Goal: Task Accomplishment & Management: Complete application form

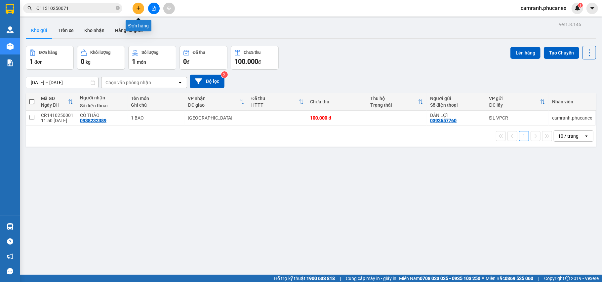
click at [140, 9] on icon "plus" at bounding box center [138, 8] width 5 height 5
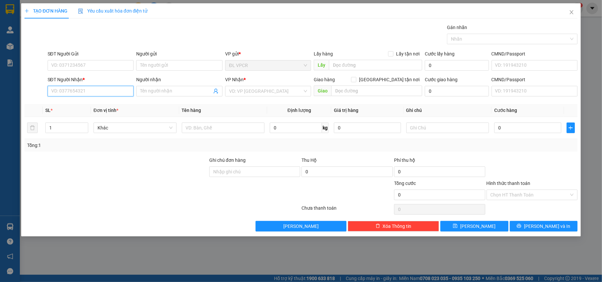
click at [97, 94] on input "SĐT Người Nhận *" at bounding box center [91, 91] width 86 height 11
click at [85, 126] on icon "up" at bounding box center [84, 126] width 2 height 2
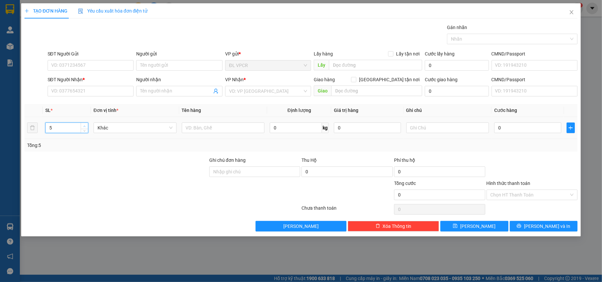
type input "6"
click at [85, 126] on icon "up" at bounding box center [84, 126] width 2 height 2
click at [209, 127] on input "text" at bounding box center [223, 128] width 83 height 11
drag, startPoint x: 209, startPoint y: 127, endPoint x: 184, endPoint y: 131, distance: 25.5
click at [184, 131] on input "6" at bounding box center [223, 128] width 83 height 11
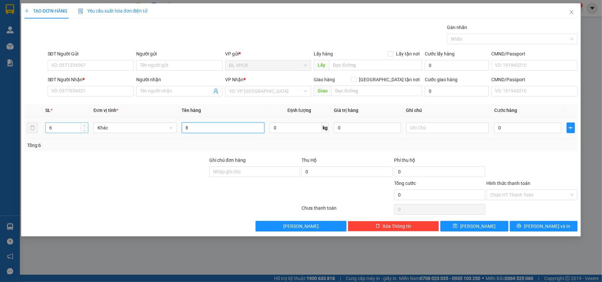
type input "8"
drag, startPoint x: 59, startPoint y: 129, endPoint x: 44, endPoint y: 128, distance: 15.9
click at [44, 128] on td "6" at bounding box center [67, 128] width 48 height 22
type input "8"
click at [224, 132] on input "8" at bounding box center [223, 128] width 83 height 11
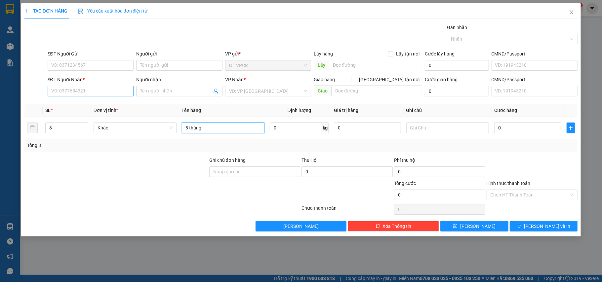
type input "8 thùng"
click at [86, 89] on input "SĐT Người Nhận *" at bounding box center [91, 91] width 86 height 11
click at [105, 65] on input "SĐT Người Gửi" at bounding box center [91, 65] width 86 height 11
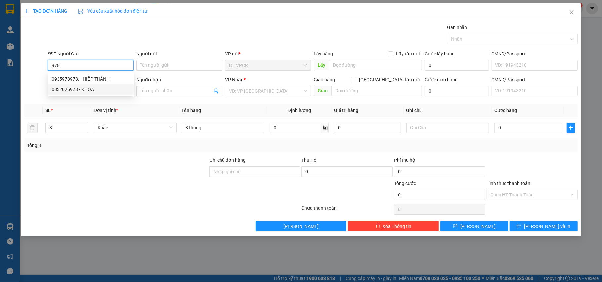
click at [89, 92] on div "0832025978 - KHOA" at bounding box center [91, 89] width 78 height 7
type input "0832025978"
type input "KHOA"
type input "0978070733"
type input "TRANG - BẾN XE [GEOGRAPHIC_DATA]"
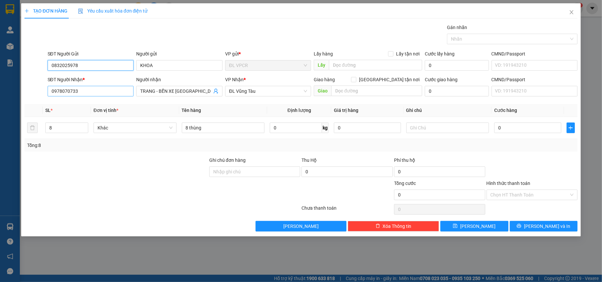
type input "0832025978"
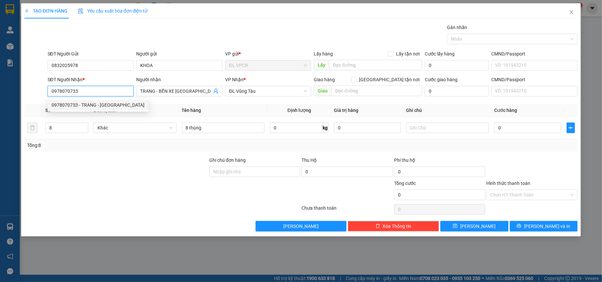
drag, startPoint x: 106, startPoint y: 94, endPoint x: 36, endPoint y: 103, distance: 70.9
click at [36, 103] on div "Transit Pickup Surcharge Ids Transit Deliver Surcharge Ids Transit Deliver Surc…" at bounding box center [300, 128] width 553 height 208
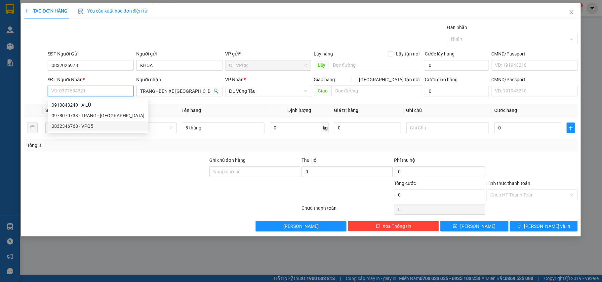
click at [81, 128] on div "0832346768 - VPQ5" at bounding box center [98, 126] width 93 height 7
type input "0832346768"
type input "VPQ5"
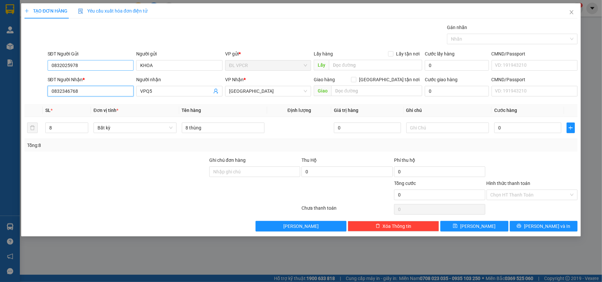
type input "0832346768"
click at [85, 64] on input "0832025978" at bounding box center [91, 65] width 86 height 11
type input "0"
click at [88, 65] on input "SĐT Người Gửi" at bounding box center [91, 65] width 86 height 11
click at [96, 64] on input "SĐT Người Gửi" at bounding box center [91, 65] width 86 height 11
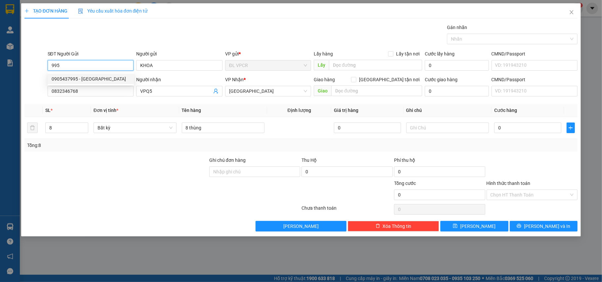
click at [82, 80] on div "0905437995 - [GEOGRAPHIC_DATA]" at bounding box center [91, 78] width 78 height 7
type input "0905437995"
type input "HÀ"
type input "0905437995"
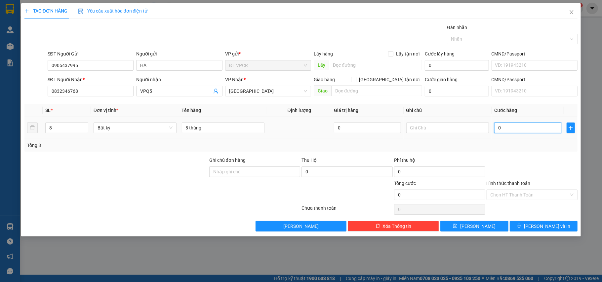
click at [517, 131] on input "0" at bounding box center [527, 128] width 67 height 11
type input "4"
type input "48"
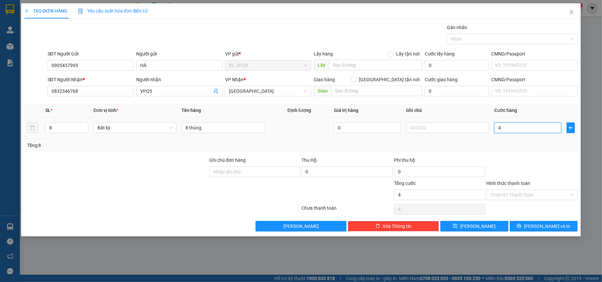
type input "48"
type input "480"
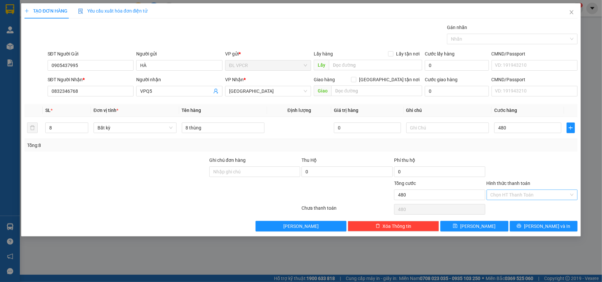
type input "480.000"
click at [565, 192] on input "Hình thức thanh toán" at bounding box center [529, 195] width 79 height 10
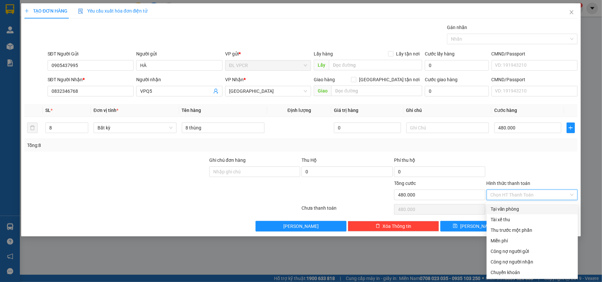
click at [509, 209] on div "Tại văn phòng" at bounding box center [531, 208] width 83 height 7
type input "0"
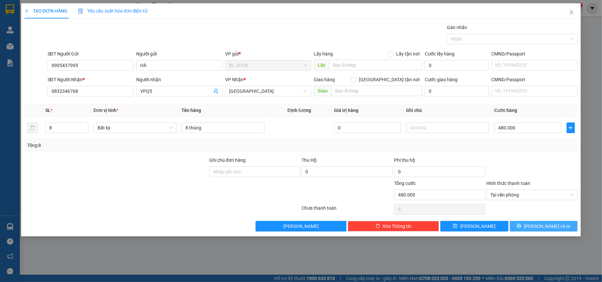
click at [543, 226] on span "[PERSON_NAME] và In" at bounding box center [547, 226] width 46 height 7
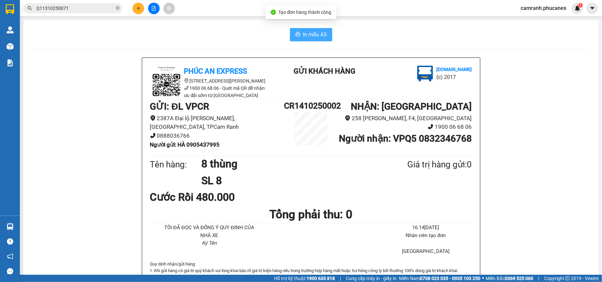
click at [316, 31] on span "In mẫu A5" at bounding box center [315, 34] width 24 height 8
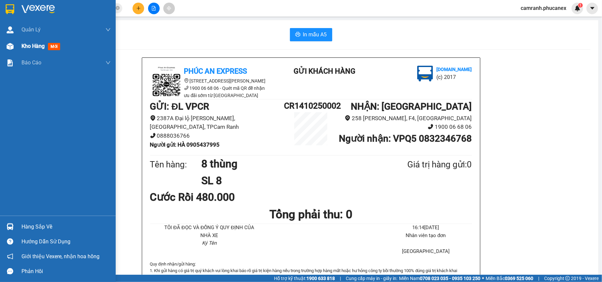
click at [25, 43] on span "Kho hàng" at bounding box center [32, 46] width 23 height 6
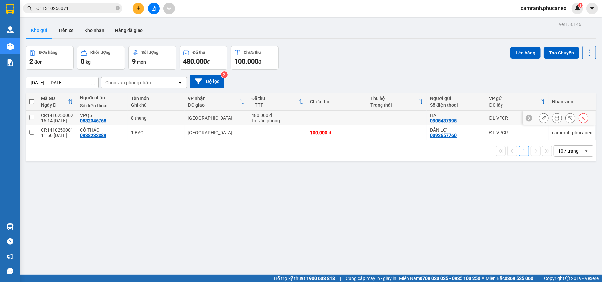
click at [554, 119] on icon at bounding box center [556, 118] width 5 height 5
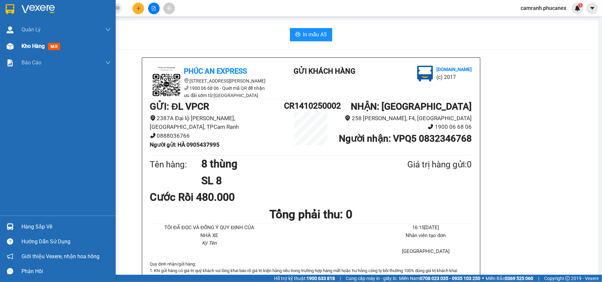
click at [30, 46] on span "Kho hàng" at bounding box center [32, 46] width 23 height 6
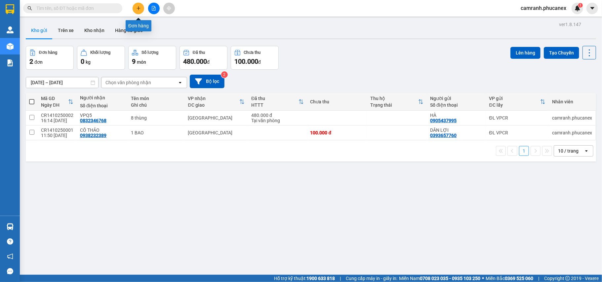
click at [137, 5] on button at bounding box center [138, 9] width 12 height 12
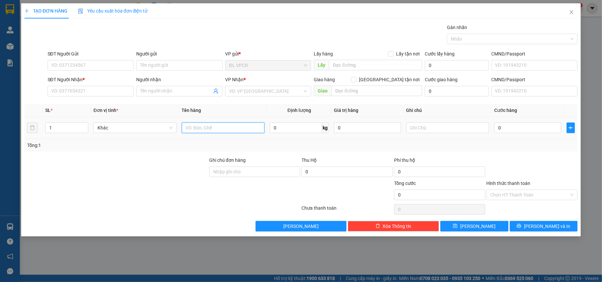
click at [210, 129] on input "text" at bounding box center [223, 128] width 83 height 11
type input "hộp"
click at [515, 130] on input "0" at bounding box center [527, 128] width 67 height 11
type input "2"
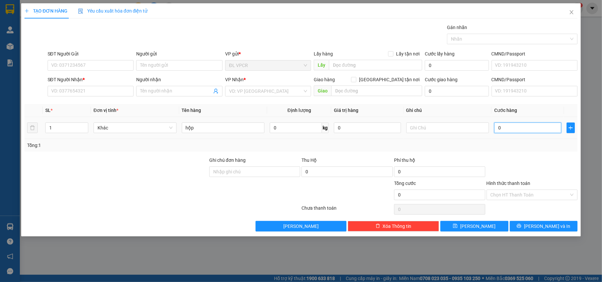
type input "2"
type input "20"
type input "20.000"
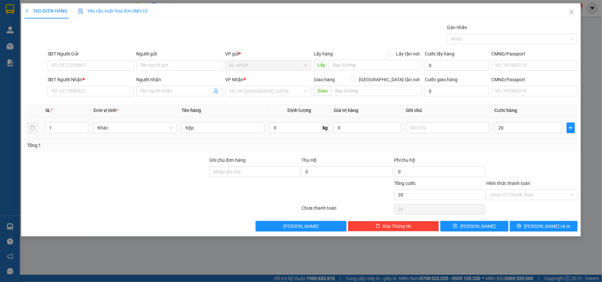
type input "20.000"
click at [513, 139] on td "20.000" at bounding box center [527, 128] width 72 height 22
click at [532, 200] on input "Hình thức thanh toán" at bounding box center [529, 195] width 79 height 10
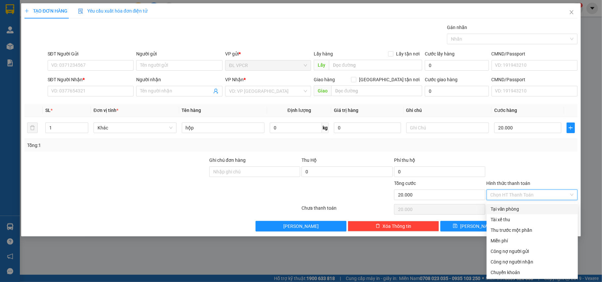
click at [521, 206] on div "Tại văn phòng" at bounding box center [531, 208] width 83 height 7
type input "0"
click at [515, 210] on div "Tại văn phòng" at bounding box center [531, 208] width 83 height 7
click at [518, 209] on div "Tại văn phòng" at bounding box center [531, 208] width 83 height 7
click at [513, 206] on div "Tại văn phòng" at bounding box center [531, 208] width 83 height 7
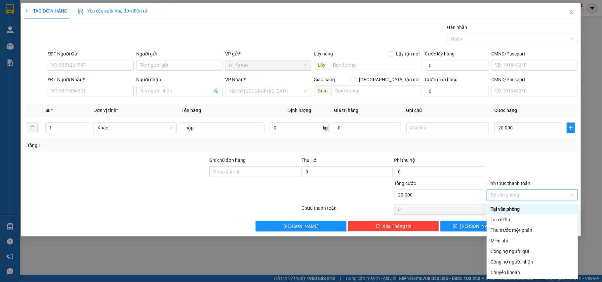
click at [540, 163] on div at bounding box center [532, 168] width 92 height 23
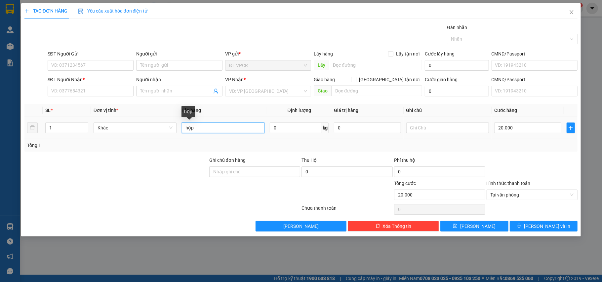
click at [183, 126] on input "hộp" at bounding box center [223, 128] width 83 height 11
type input "1 hộp"
